Goal: Find specific page/section: Find specific page/section

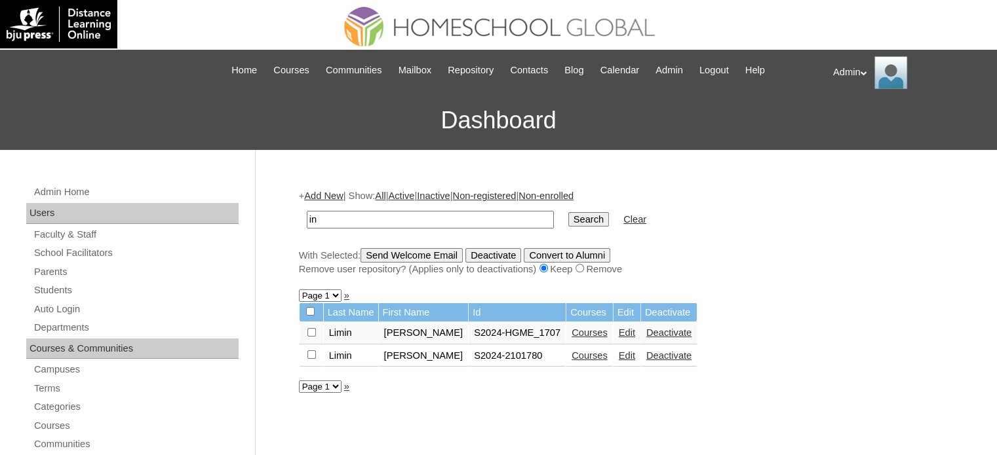
type input "n"
type input "Aberin"
click at [568, 219] on input "Search" at bounding box center [588, 219] width 41 height 14
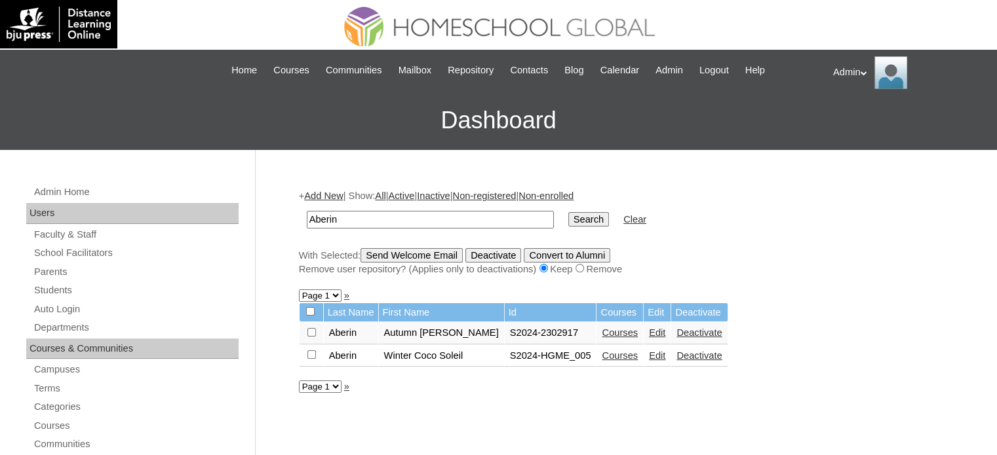
click at [602, 353] on link "Courses" at bounding box center [620, 356] width 36 height 10
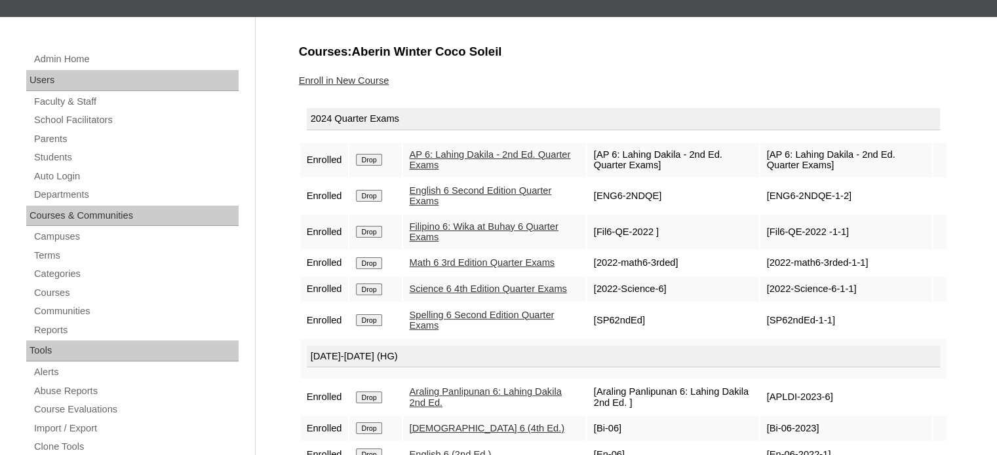
scroll to position [134, 0]
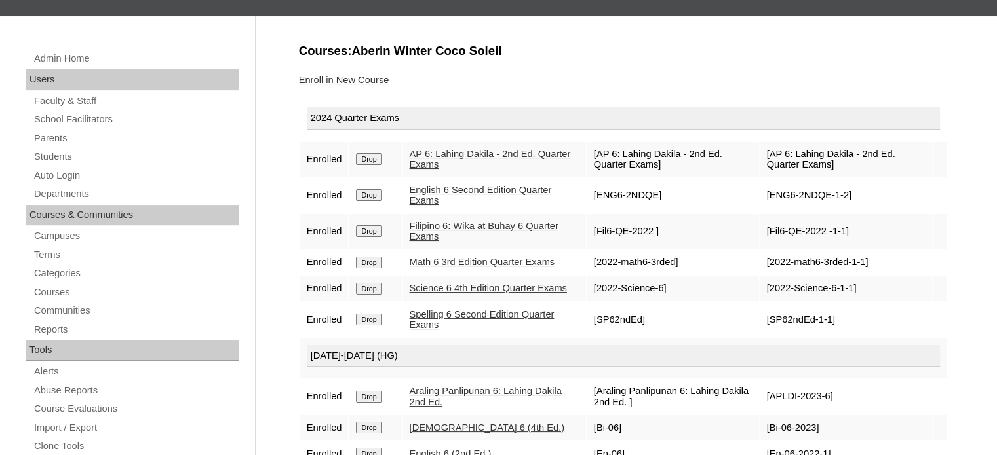
click at [455, 323] on link "Spelling 6 Second Edition Quarter Exams" at bounding box center [482, 320] width 145 height 22
click at [459, 286] on link "Science 6 4th Edition Quarter Exams" at bounding box center [488, 288] width 157 height 10
click at [455, 259] on link "Math 6 3rd Edition Quarter Exams" at bounding box center [482, 262] width 145 height 10
click at [452, 222] on link "Filipino 6: Wika at Buhay 6 Quarter Exams" at bounding box center [484, 232] width 149 height 22
click at [448, 187] on link "English 6 Second Edition Quarter Exams" at bounding box center [481, 196] width 142 height 22
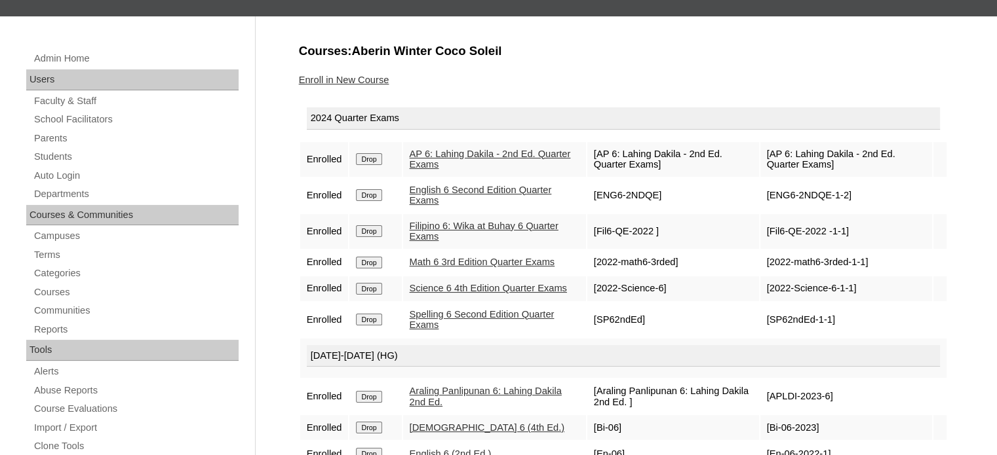
click at [448, 157] on link "AP 6: Lahing Dakila - 2nd Ed. Quarter Exams" at bounding box center [490, 160] width 161 height 22
click at [62, 159] on link "Students" at bounding box center [136, 157] width 206 height 16
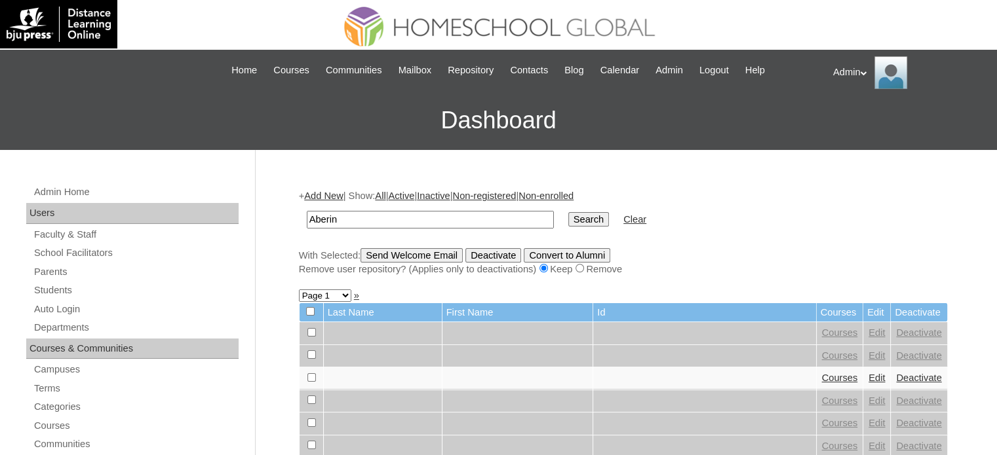
type input "Aberin"
click at [568, 218] on input "Search" at bounding box center [588, 219] width 41 height 14
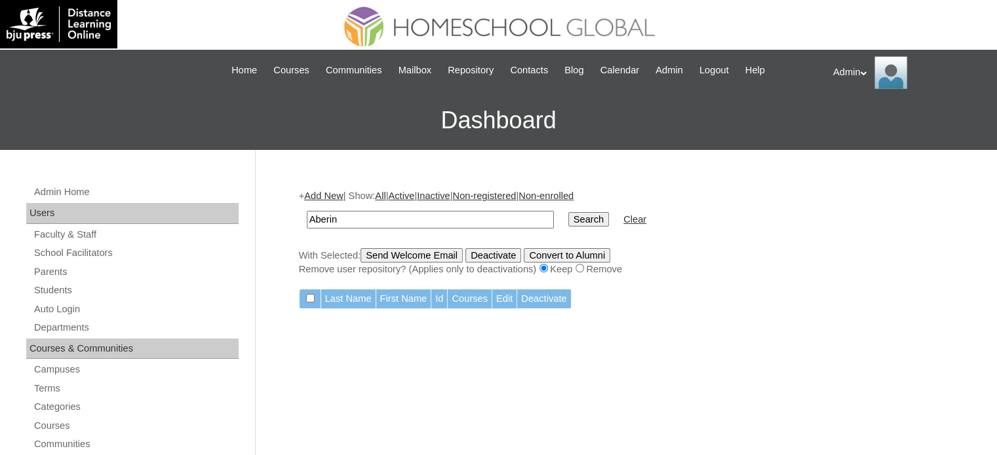
click at [568, 223] on input "Search" at bounding box center [588, 219] width 41 height 14
type input "Aberin"
click at [568, 212] on input "Search" at bounding box center [588, 219] width 41 height 14
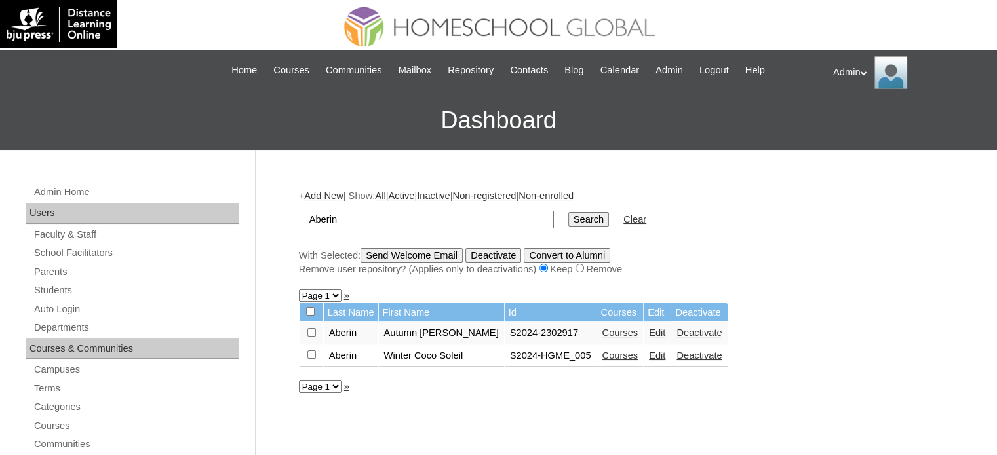
click at [602, 330] on link "Courses" at bounding box center [620, 333] width 36 height 10
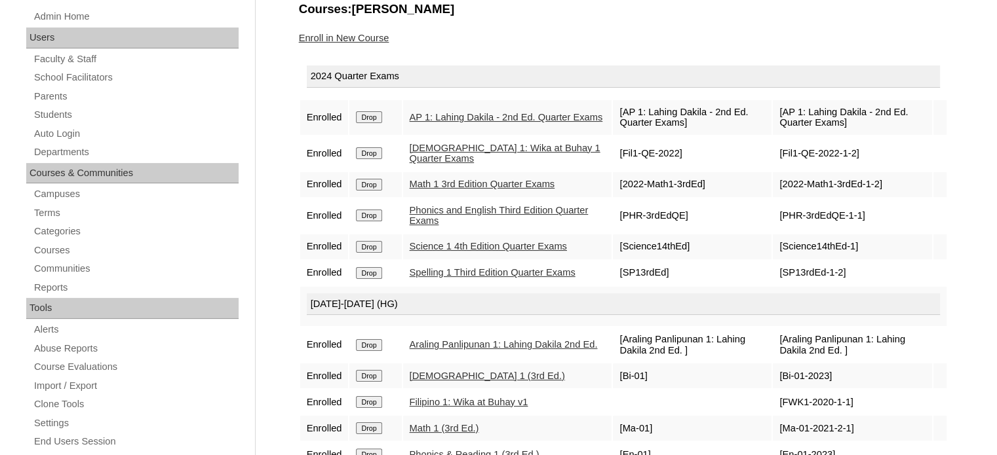
scroll to position [180, 0]
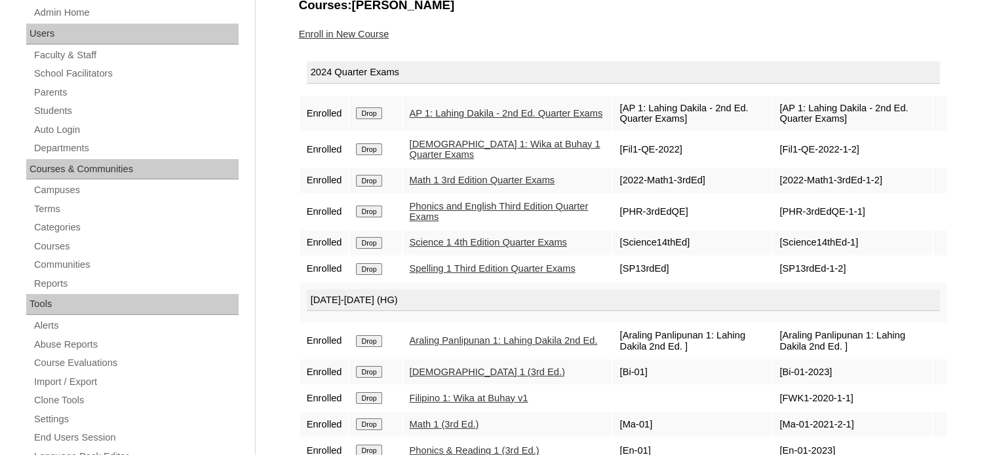
click at [472, 109] on link "AP 1: Lahing Dakila - 2nd Ed. Quarter Exams" at bounding box center [506, 113] width 193 height 10
click at [440, 142] on link "[DEMOGRAPHIC_DATA] 1: Wika at Buhay 1 Quarter Exams" at bounding box center [505, 150] width 191 height 22
click at [440, 178] on link "Math 1 3rd Edition Quarter Exams" at bounding box center [482, 180] width 145 height 10
click at [440, 209] on link "Phonics and English Third Edition Quarter Exams" at bounding box center [499, 212] width 179 height 22
click at [435, 243] on link "Science 1 4th Edition Quarter Exams" at bounding box center [488, 242] width 157 height 10
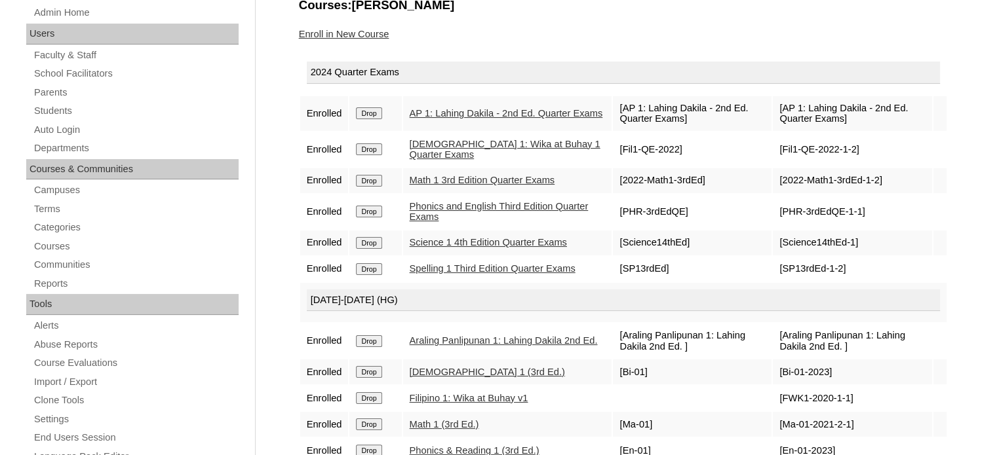
click at [432, 274] on link "Spelling 1 Third Edition Quarter Exams" at bounding box center [493, 268] width 166 height 10
click at [463, 242] on link "Science 1 4th Edition Quarter Exams" at bounding box center [488, 242] width 157 height 10
